Goal: Download file/media

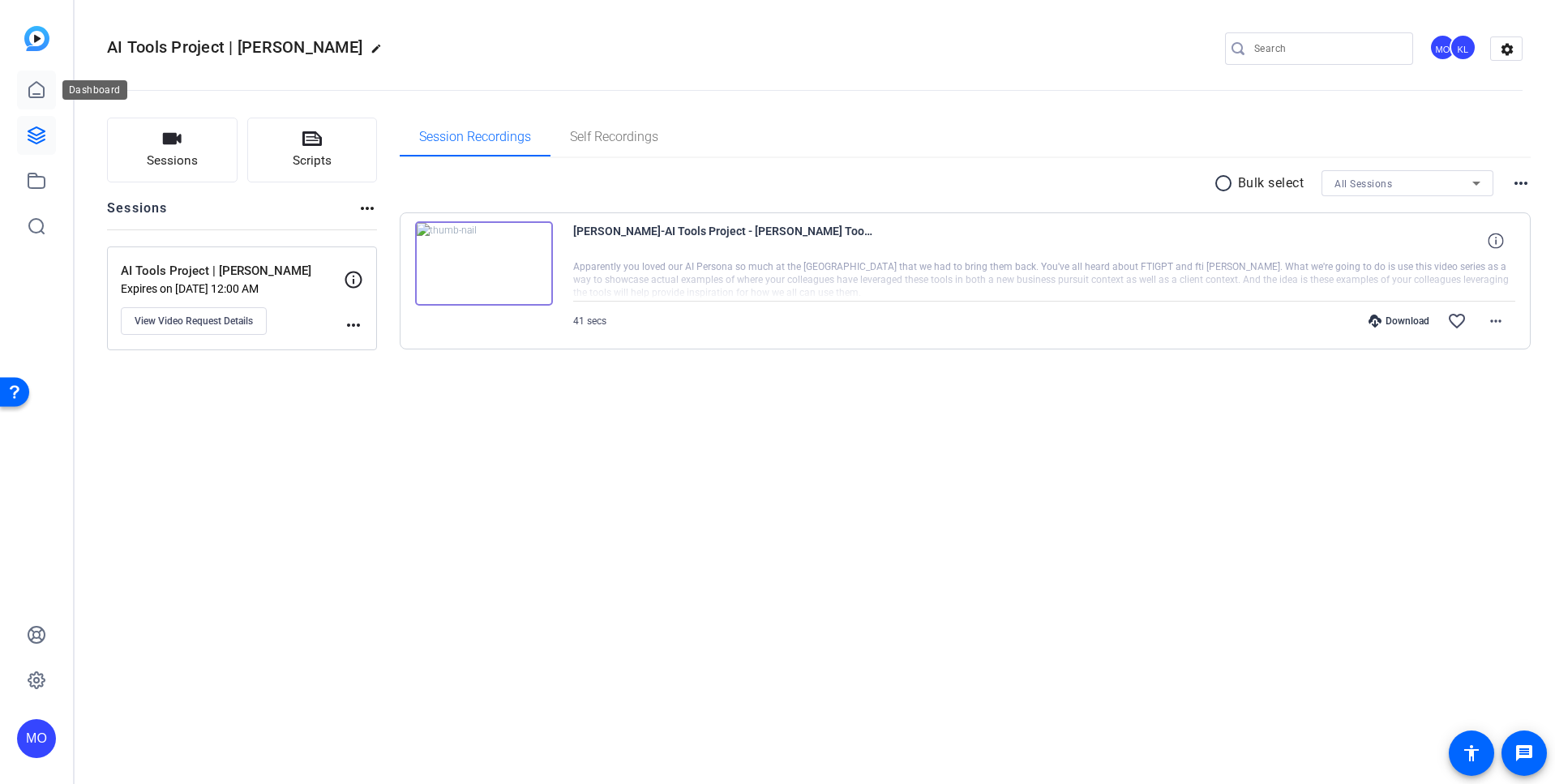
click at [36, 97] on icon at bounding box center [36, 89] width 14 height 15
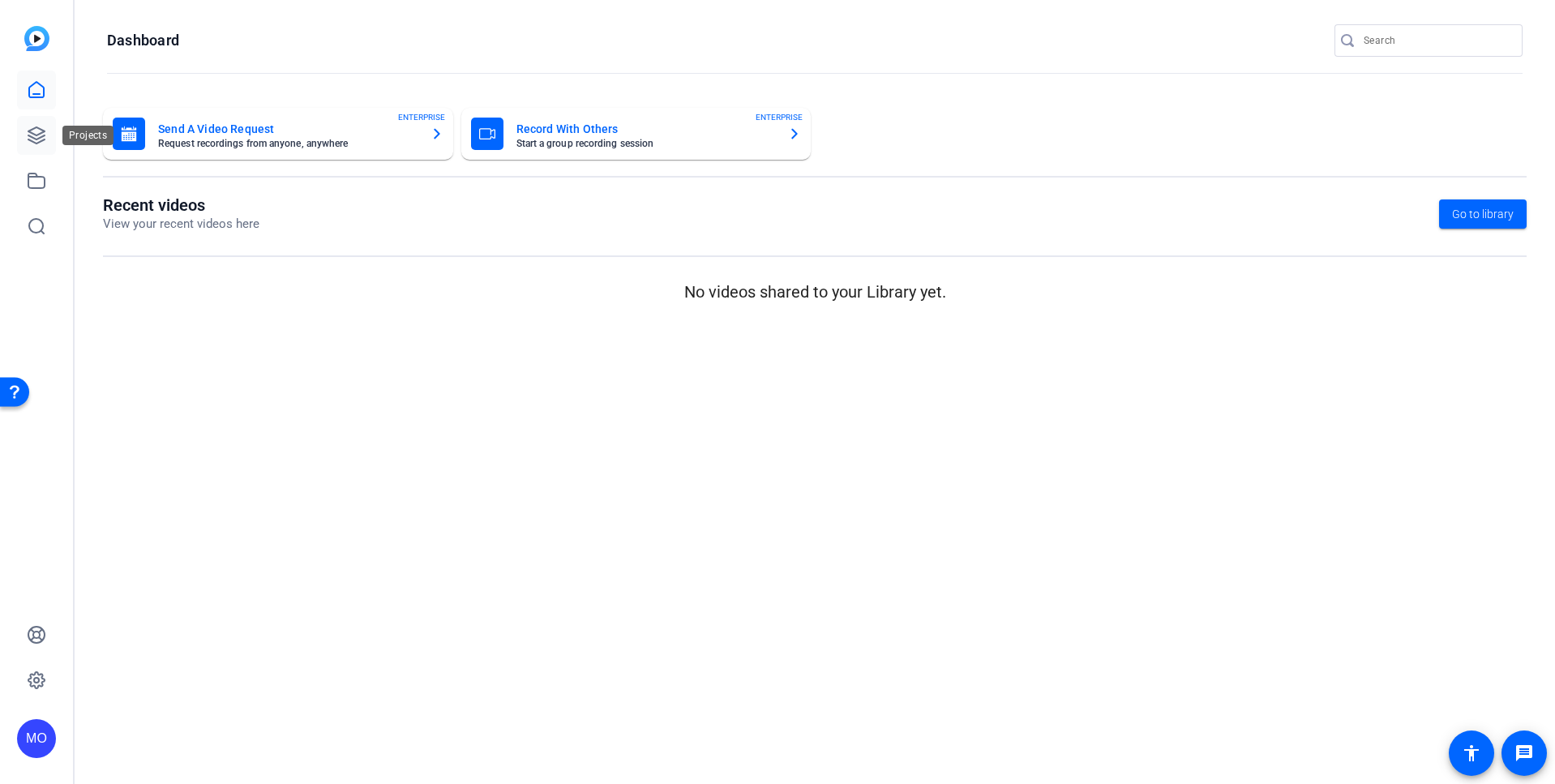
click at [37, 141] on icon at bounding box center [36, 135] width 16 height 16
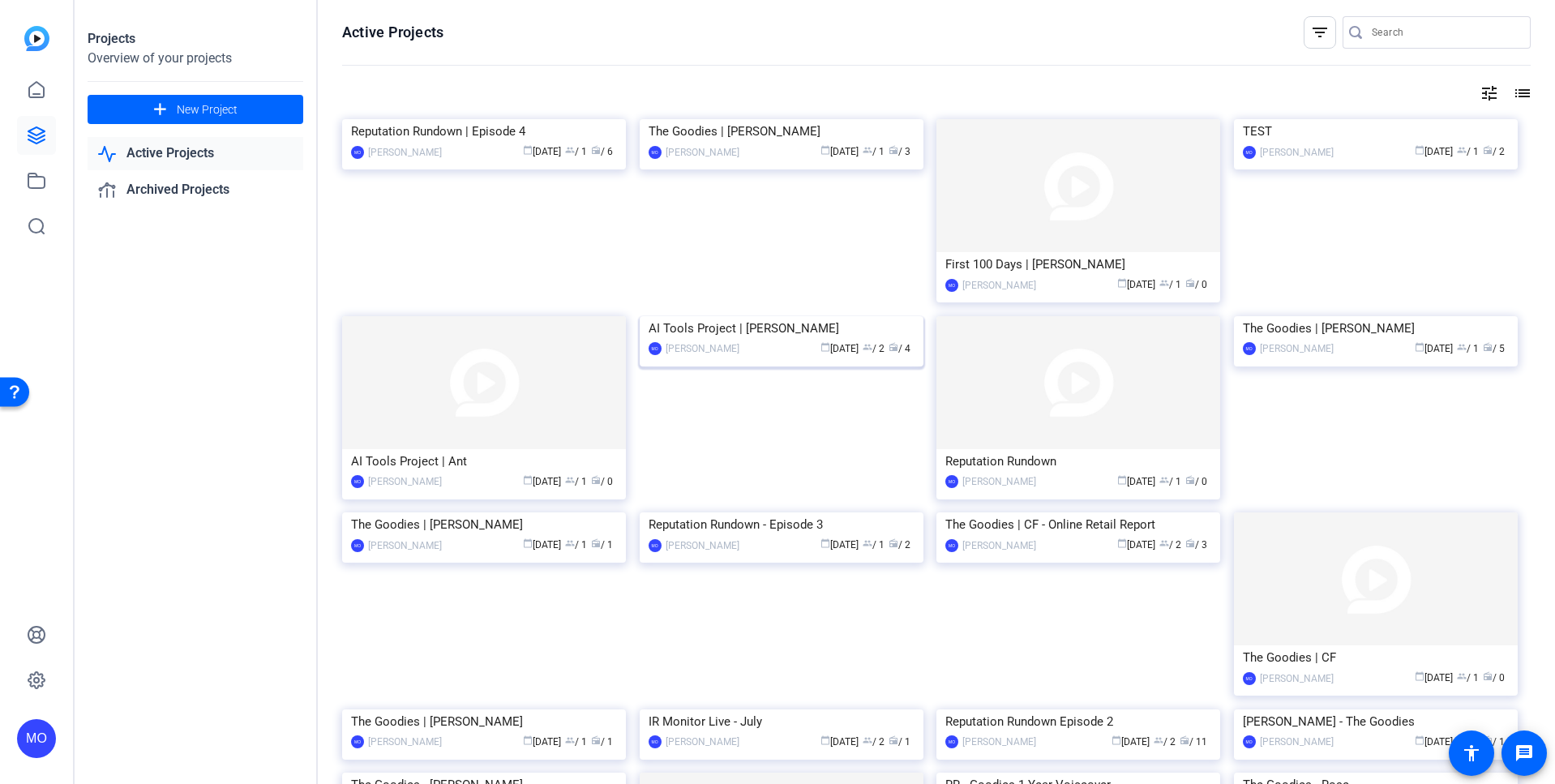
click at [779, 316] on img at bounding box center [781, 316] width 284 height 0
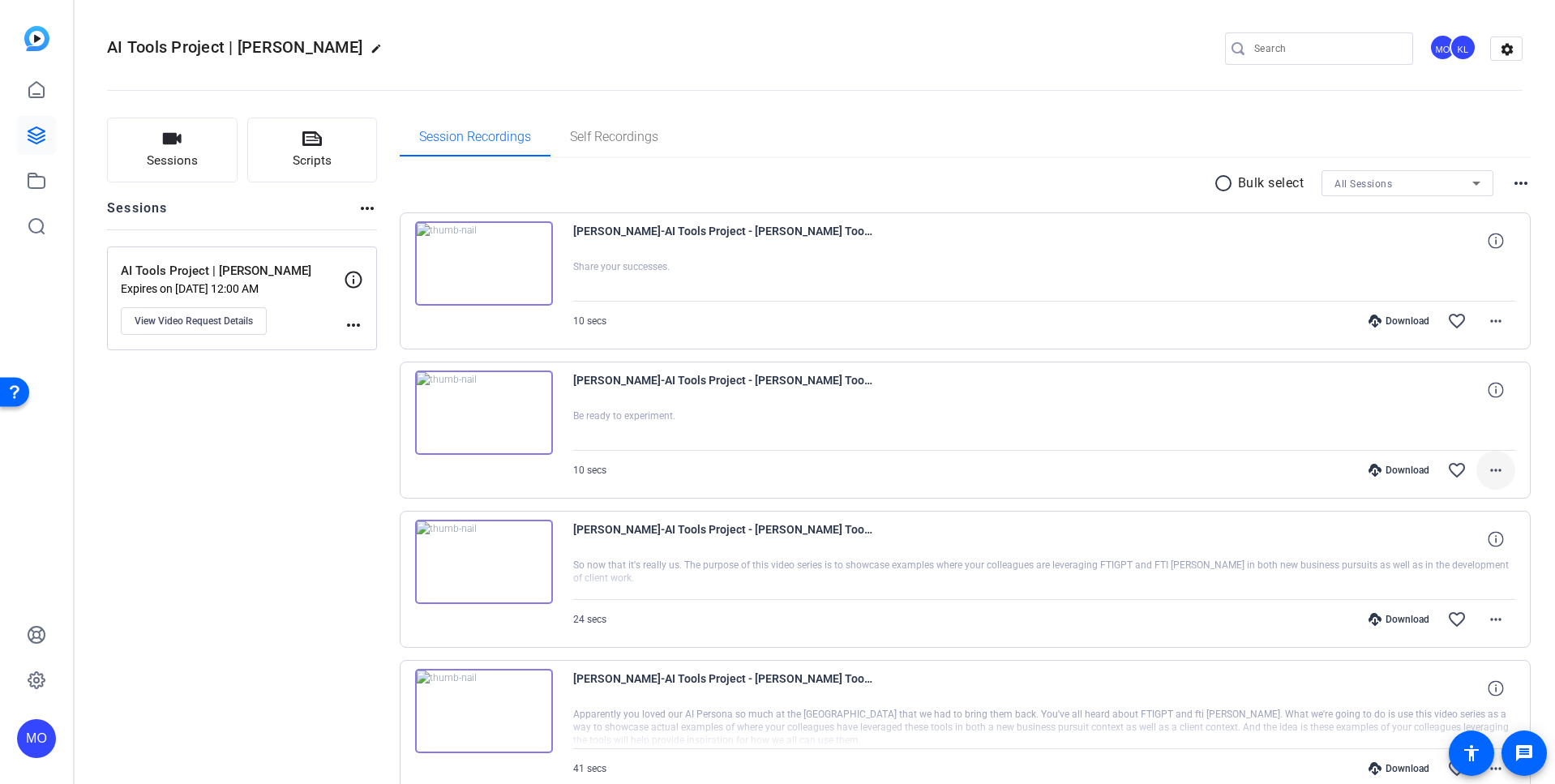
click at [1497, 466] on span at bounding box center [1495, 470] width 39 height 39
click at [1448, 547] on span "Download MP4" at bounding box center [1444, 544] width 97 height 19
click at [1496, 464] on span at bounding box center [1495, 470] width 39 height 39
click at [1446, 547] on span "Download MP4" at bounding box center [1444, 544] width 97 height 19
click at [1492, 628] on mat-icon "more_horiz" at bounding box center [1495, 619] width 19 height 19
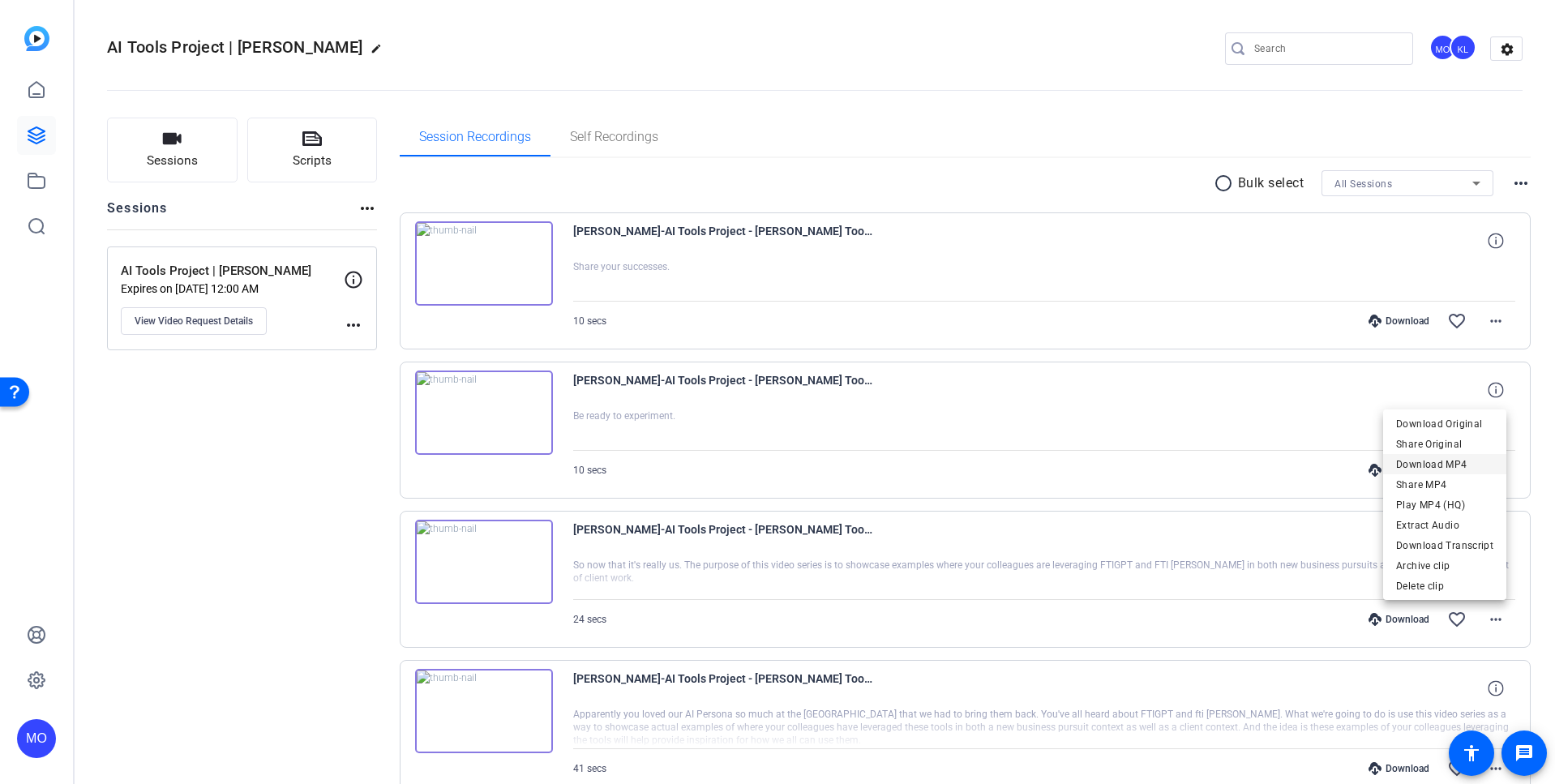
click at [1454, 465] on span "Download MP4" at bounding box center [1444, 464] width 97 height 19
click at [1511, 180] on mat-icon "more_horiz" at bounding box center [1520, 183] width 19 height 19
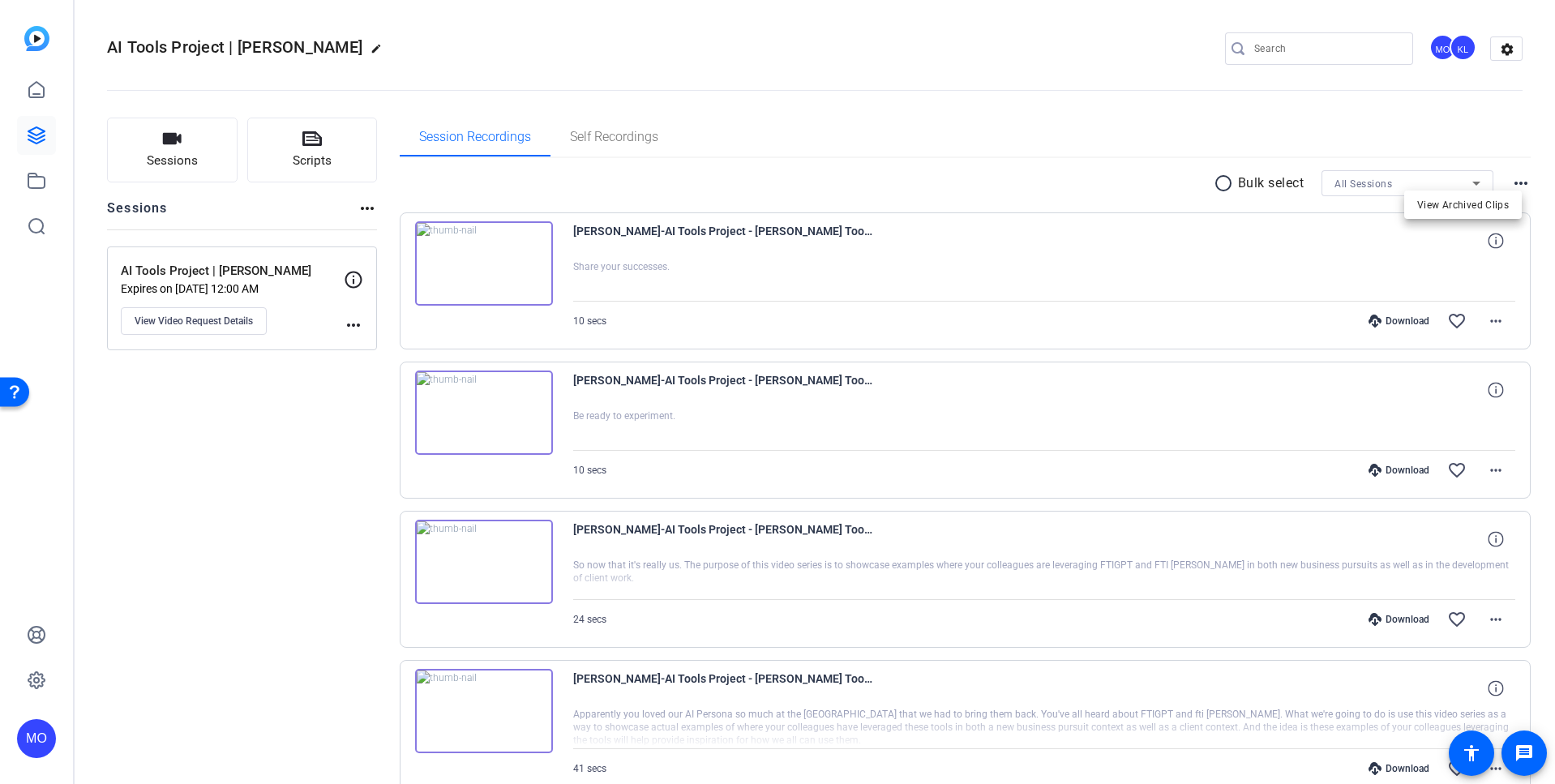
click at [1214, 181] on div at bounding box center [778, 392] width 1555 height 784
click at [1214, 183] on mat-icon "radio_button_unchecked" at bounding box center [1226, 183] width 24 height 19
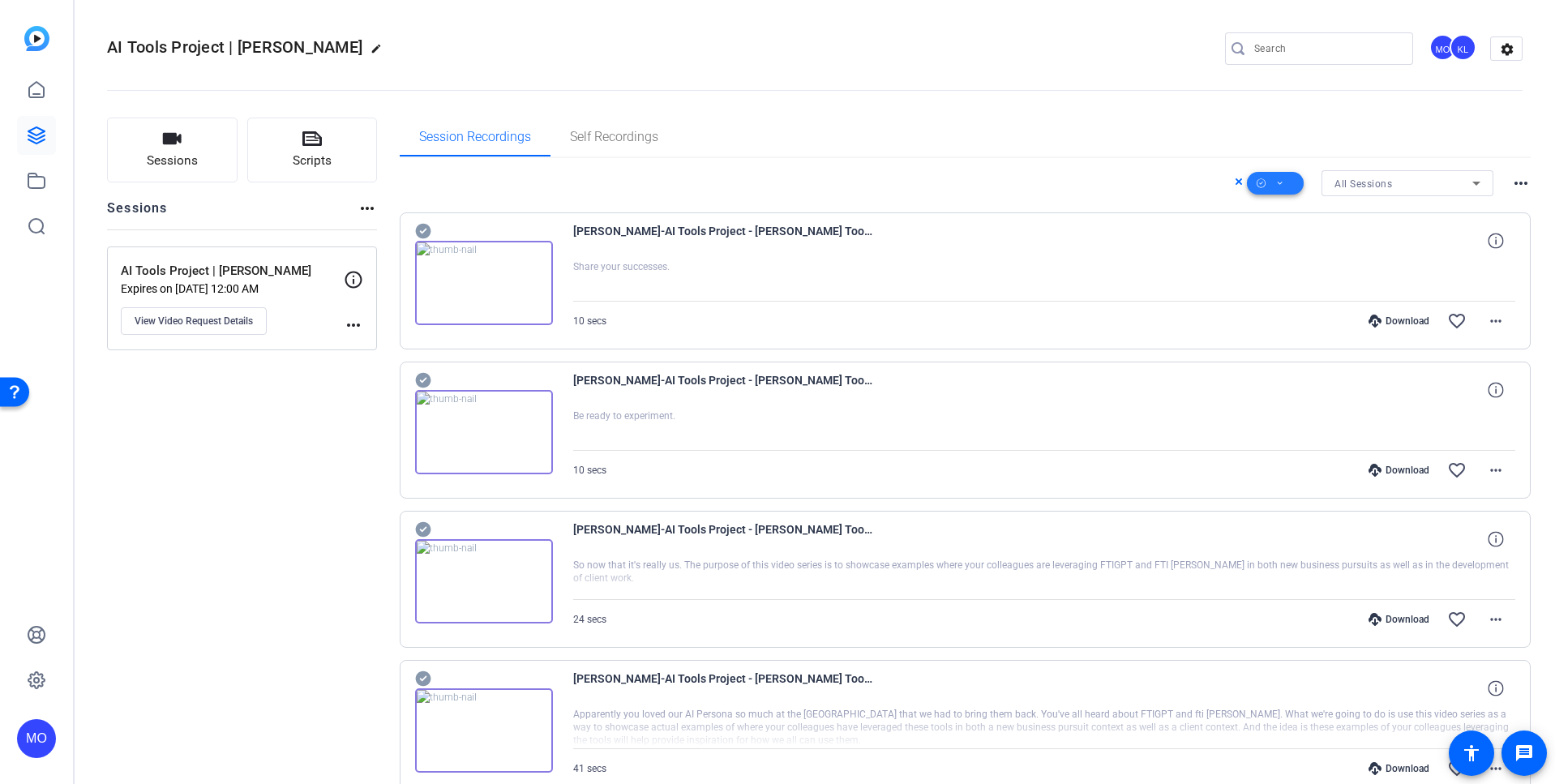
click at [1275, 186] on span at bounding box center [1274, 183] width 56 height 39
click at [1297, 270] on span "Download MP4" at bounding box center [1294, 269] width 86 height 19
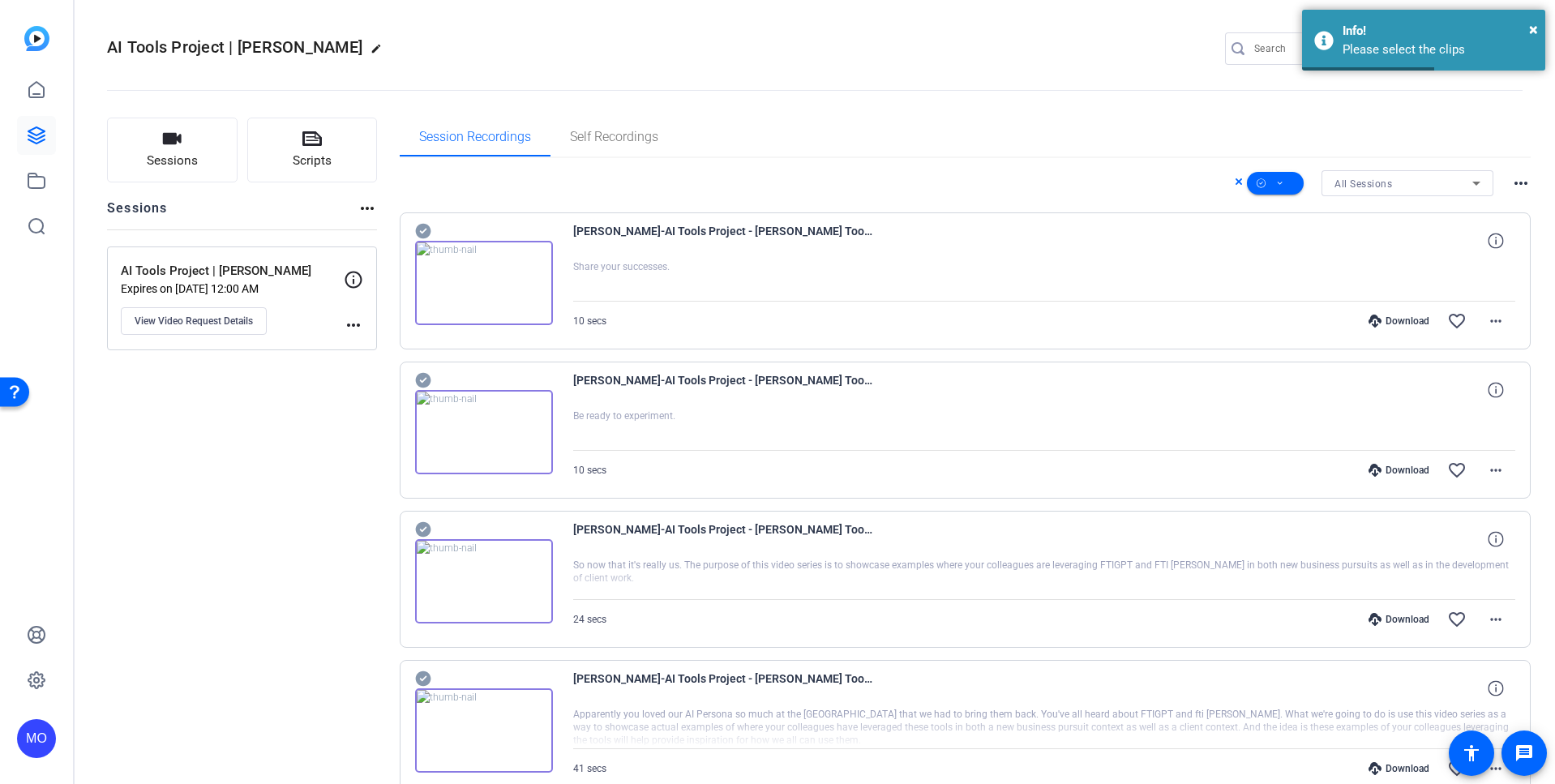
click at [985, 163] on div "All Sessions more_horiz [PERSON_NAME]-AI Tools Project - [PERSON_NAME] Tools Pr…" at bounding box center [965, 504] width 1131 height 691
click at [420, 230] on icon at bounding box center [423, 232] width 15 height 15
click at [425, 381] on icon at bounding box center [423, 381] width 15 height 15
click at [419, 533] on icon at bounding box center [423, 530] width 15 height 15
click at [425, 681] on icon at bounding box center [423, 679] width 15 height 15
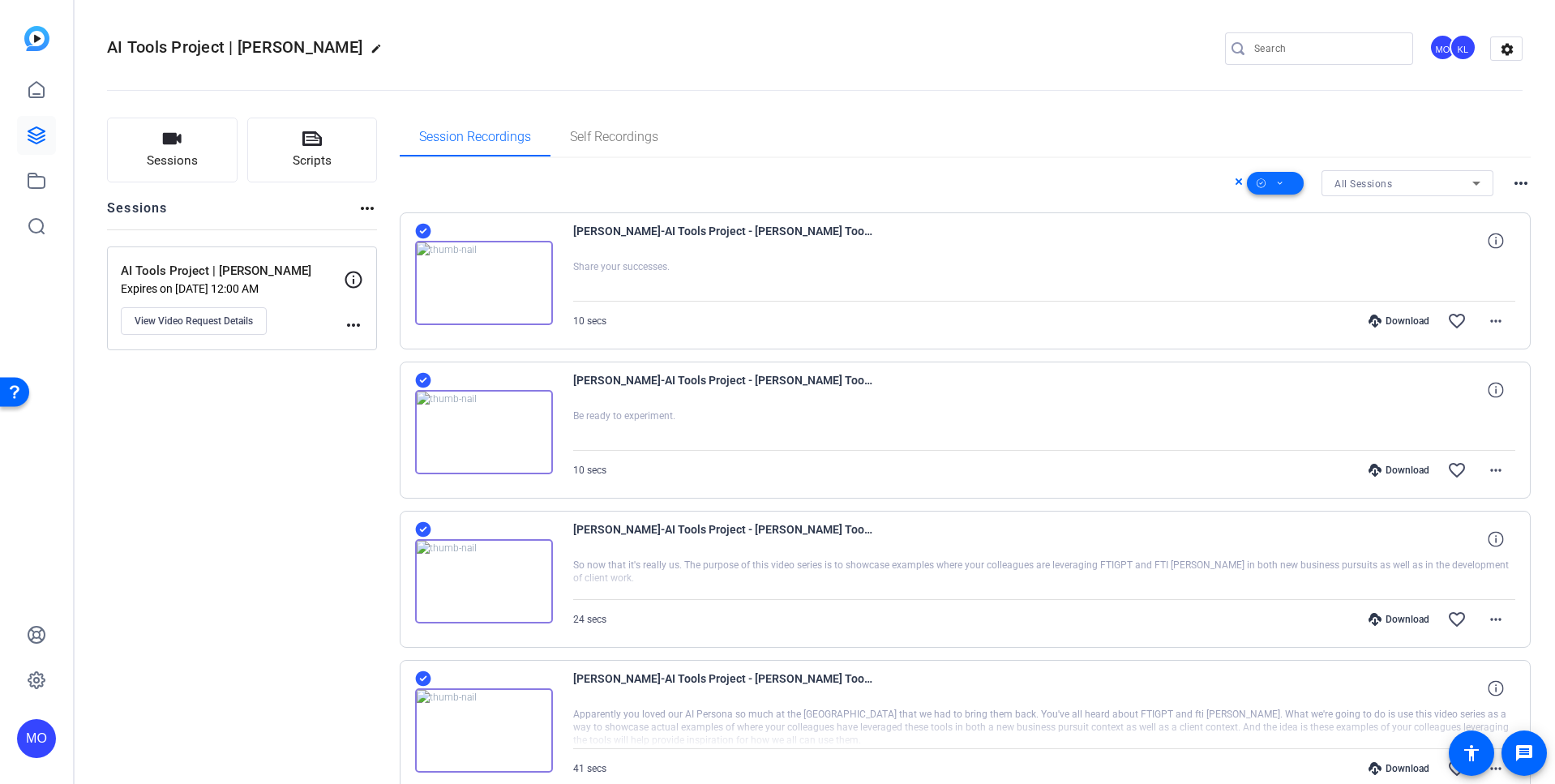
click at [1281, 186] on span at bounding box center [1274, 183] width 56 height 39
click at [1306, 269] on span "Download MP4" at bounding box center [1294, 269] width 86 height 19
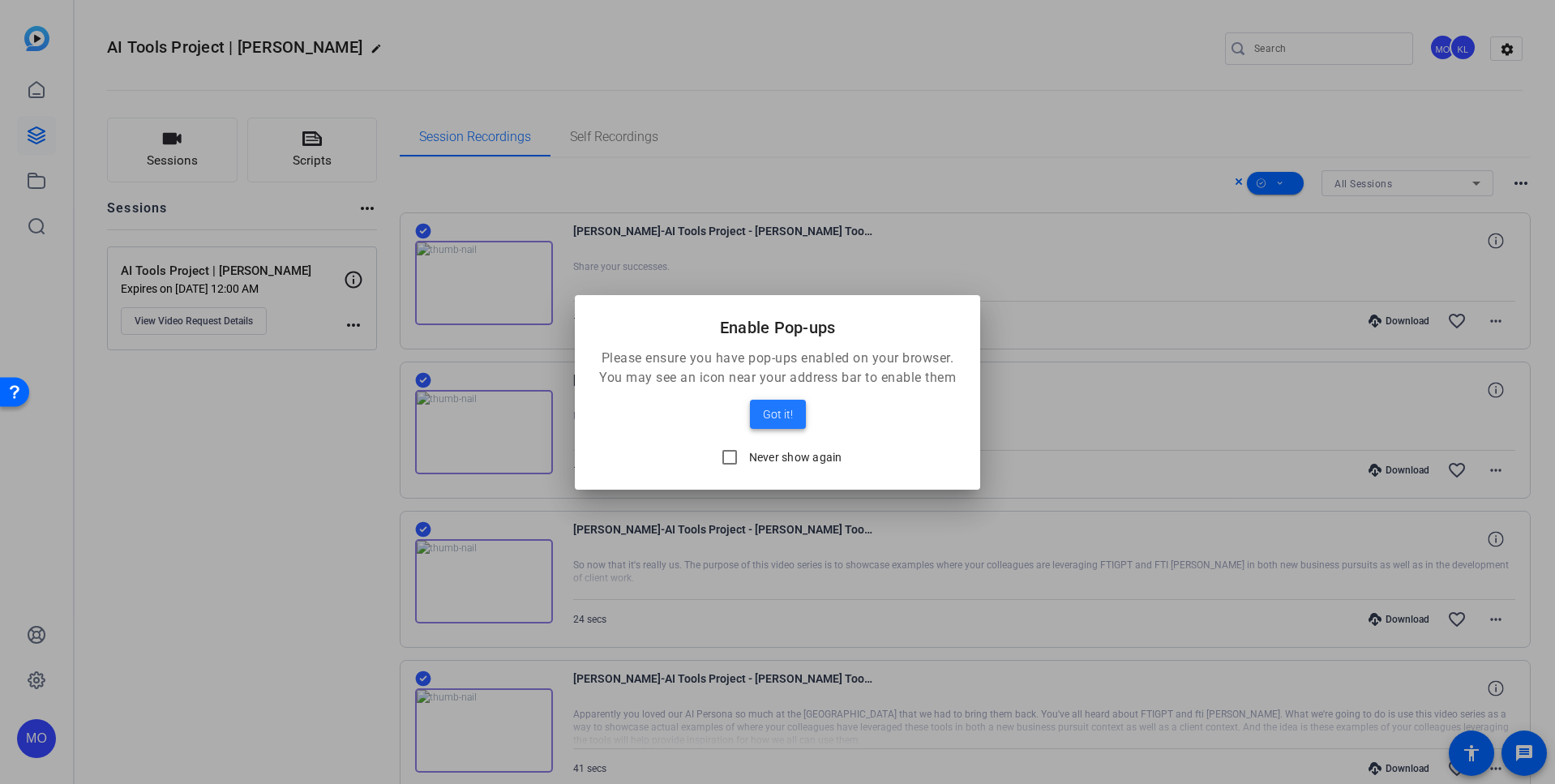
click at [783, 422] on span "Got it!" at bounding box center [778, 413] width 30 height 19
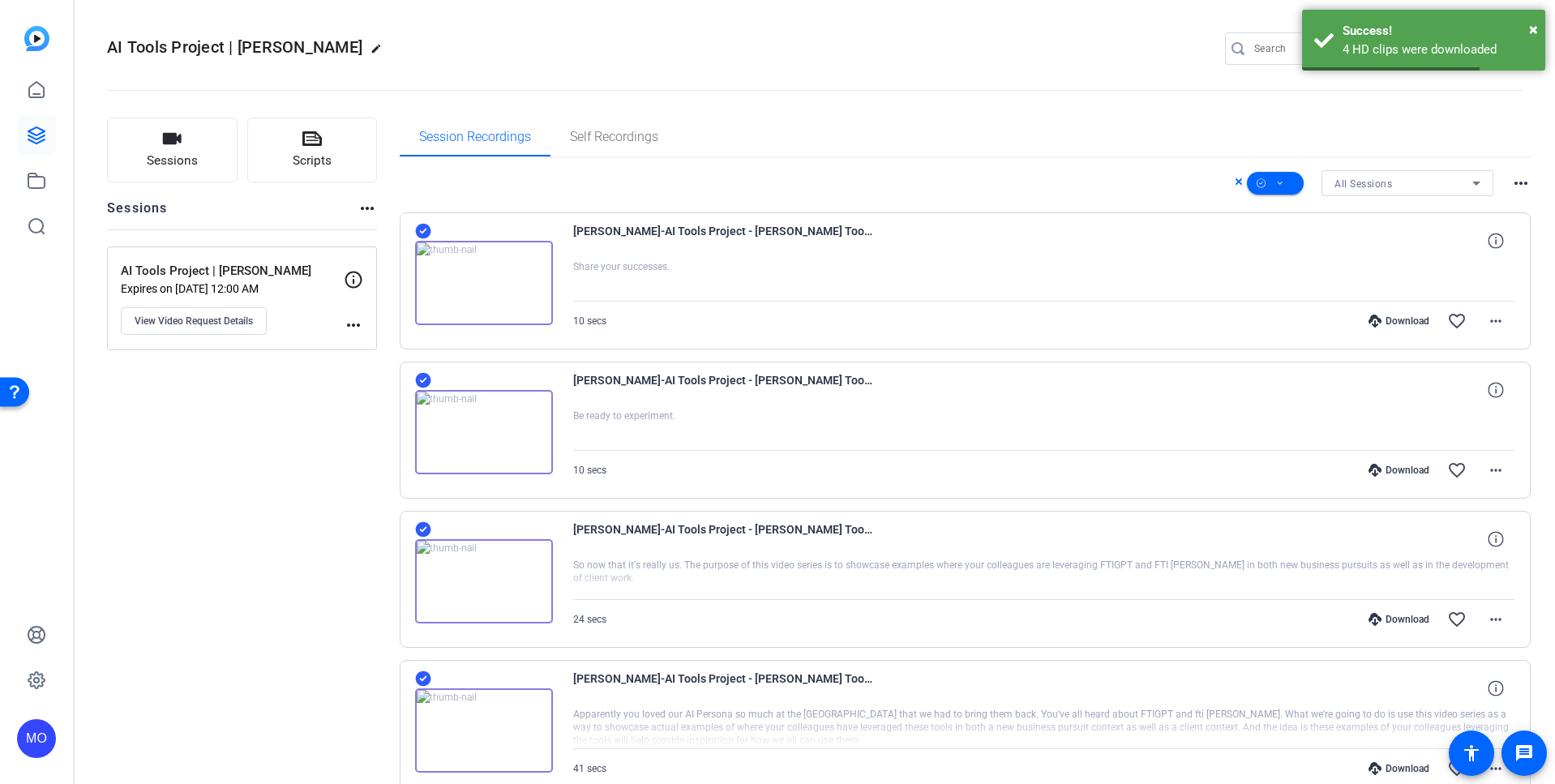
click at [1074, 59] on div "AI Tools Project | [PERSON_NAME] edit MO KL settings" at bounding box center [815, 48] width 1415 height 24
